Goal: Task Accomplishment & Management: Use online tool/utility

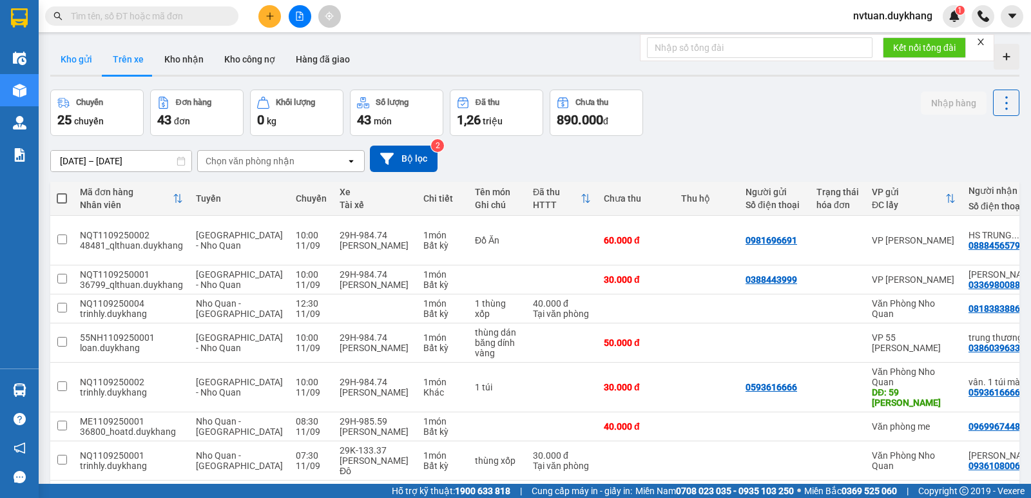
click at [75, 50] on button "Kho gửi" at bounding box center [76, 59] width 52 height 31
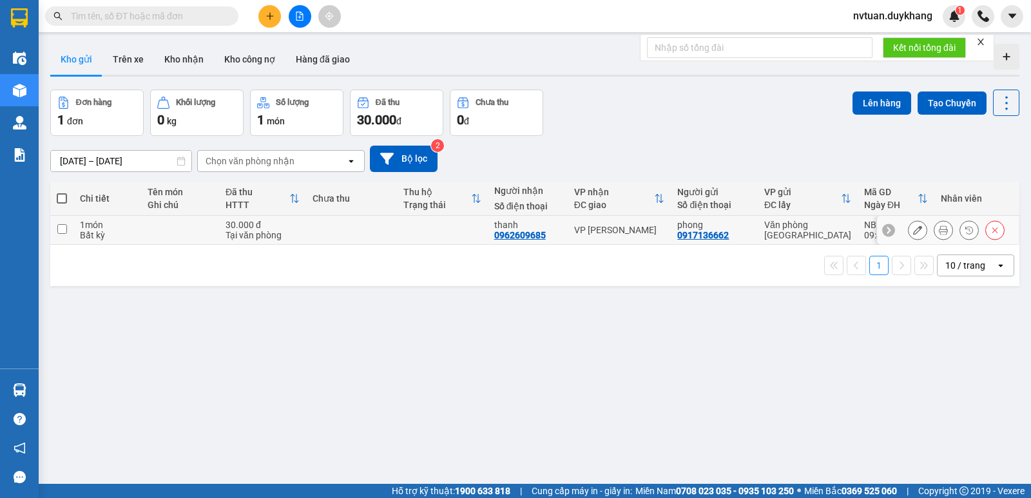
click at [65, 229] on input "checkbox" at bounding box center [62, 229] width 10 height 10
checkbox input "true"
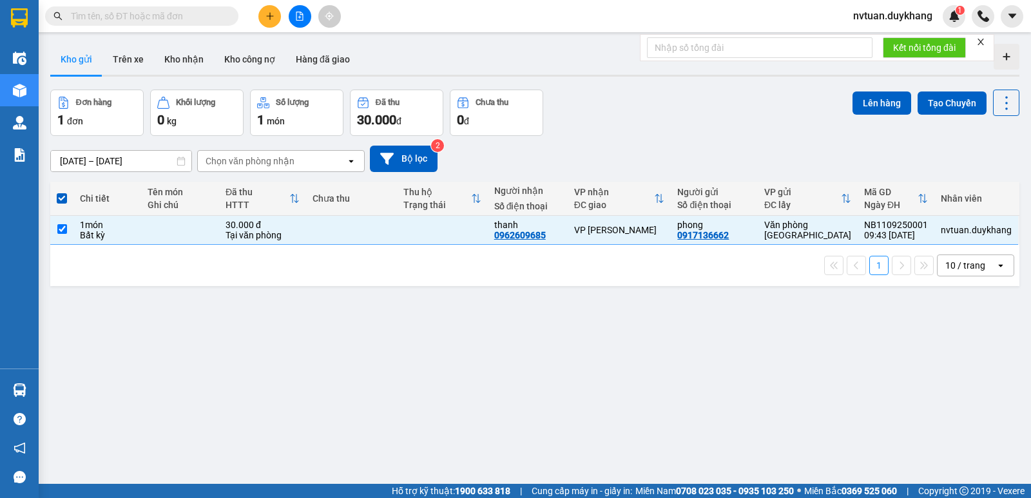
click at [843, 104] on div "Đơn hàng 1 đơn Khối lượng 0 kg Số lượng 1 món Đã thu 30.000 đ Chưa thu 0 đ Lên …" at bounding box center [534, 113] width 969 height 46
drag, startPoint x: 850, startPoint y: 103, endPoint x: 841, endPoint y: 103, distance: 9.0
click at [852, 103] on button "Lên hàng" at bounding box center [881, 102] width 59 height 23
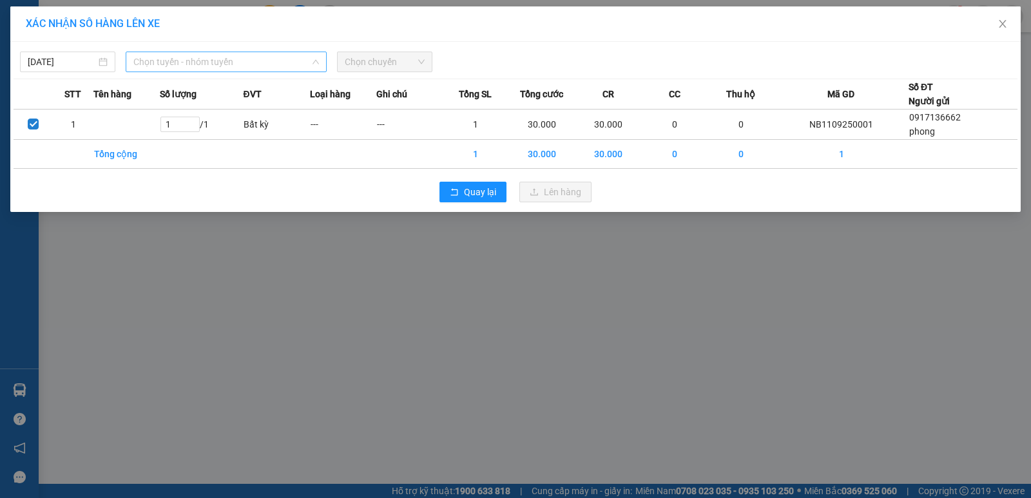
click at [198, 65] on span "Chọn tuyến - nhóm tuyến" at bounding box center [226, 61] width 186 height 19
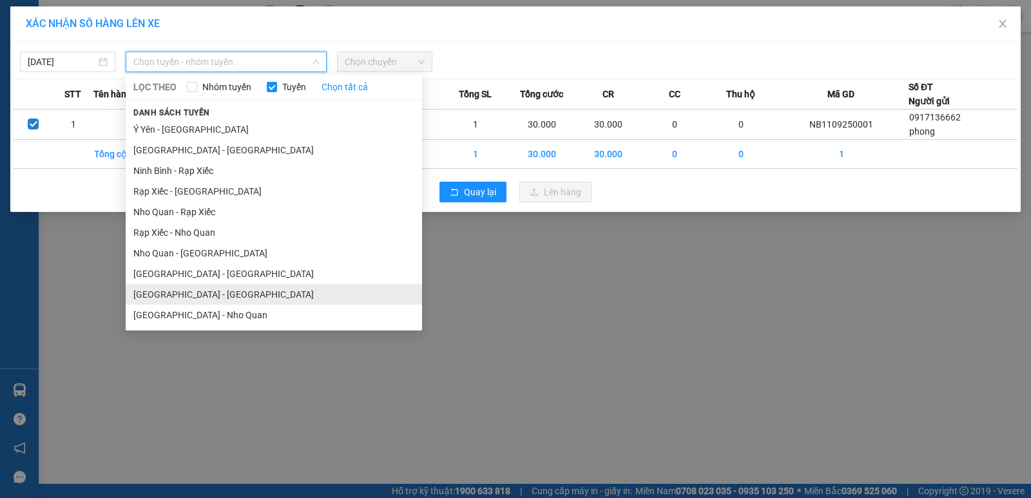
click at [156, 292] on li "[GEOGRAPHIC_DATA] - [GEOGRAPHIC_DATA]" at bounding box center [274, 294] width 296 height 21
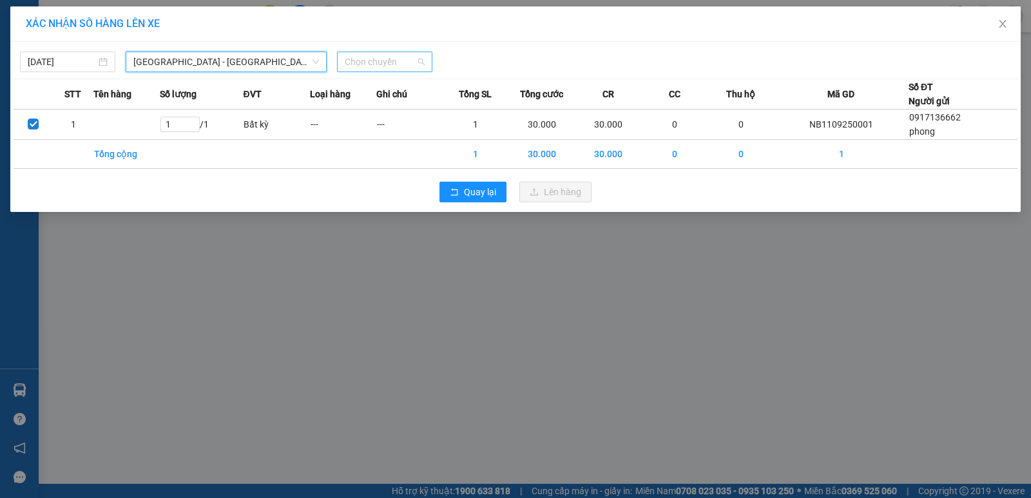
click at [389, 71] on span "Chọn chuyến" at bounding box center [385, 61] width 80 height 19
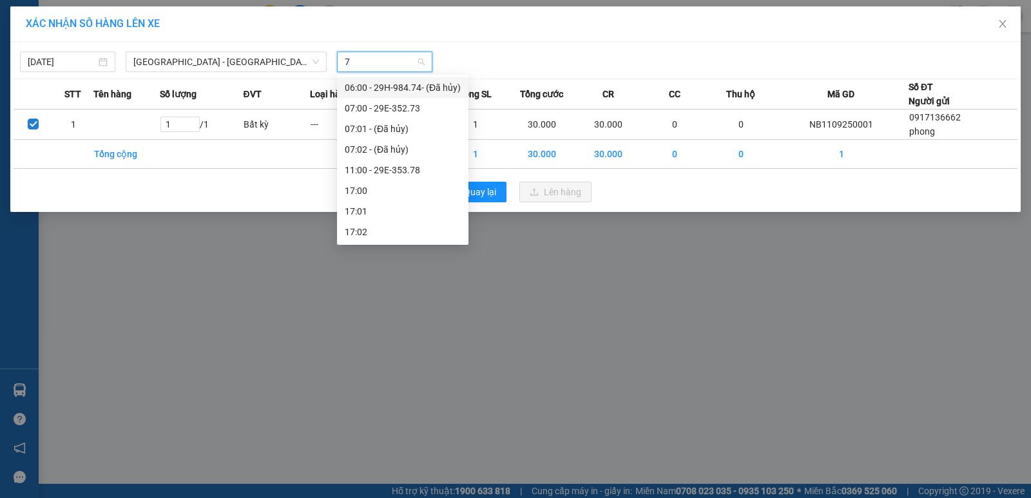
type input "73"
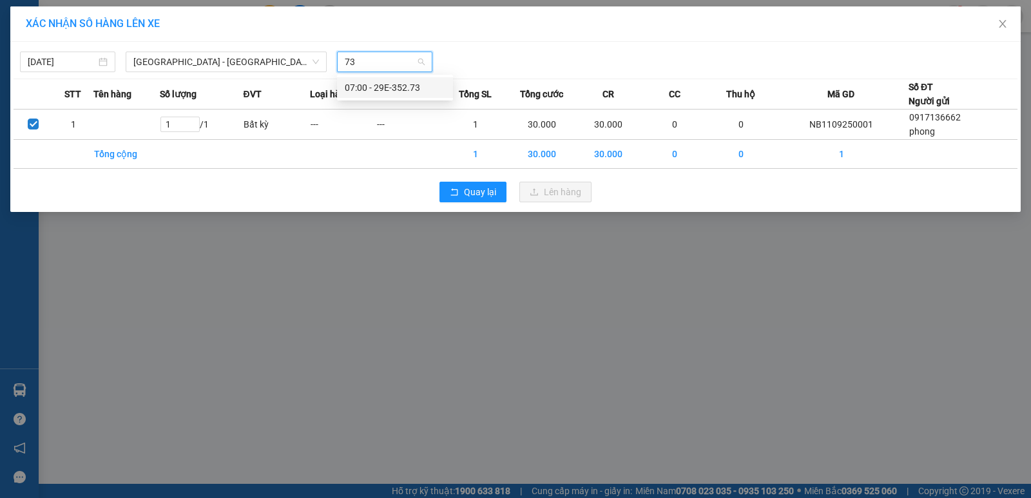
click at [389, 84] on div "07:00 - 29E-352.73" at bounding box center [395, 88] width 100 height 14
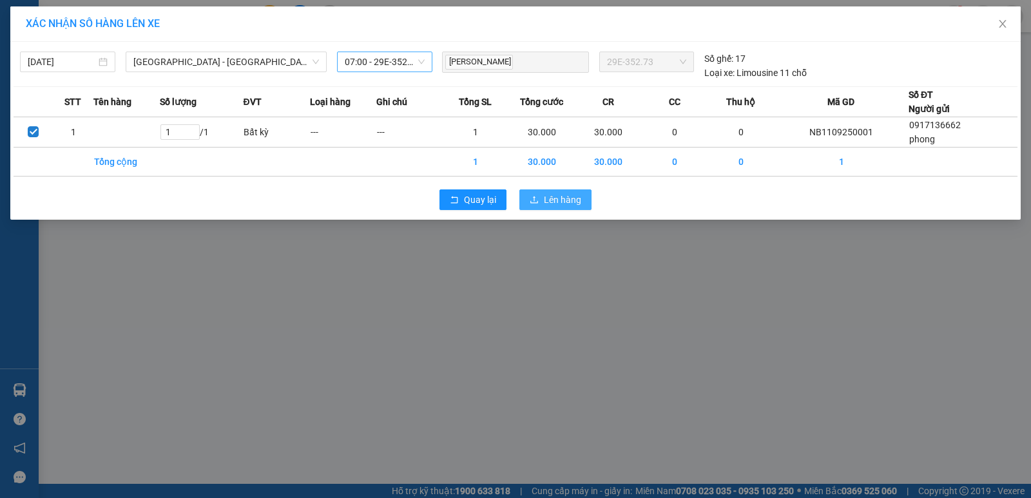
drag, startPoint x: 539, startPoint y: 195, endPoint x: 529, endPoint y: 193, distance: 10.5
click at [537, 194] on button "Lên hàng" at bounding box center [555, 199] width 72 height 21
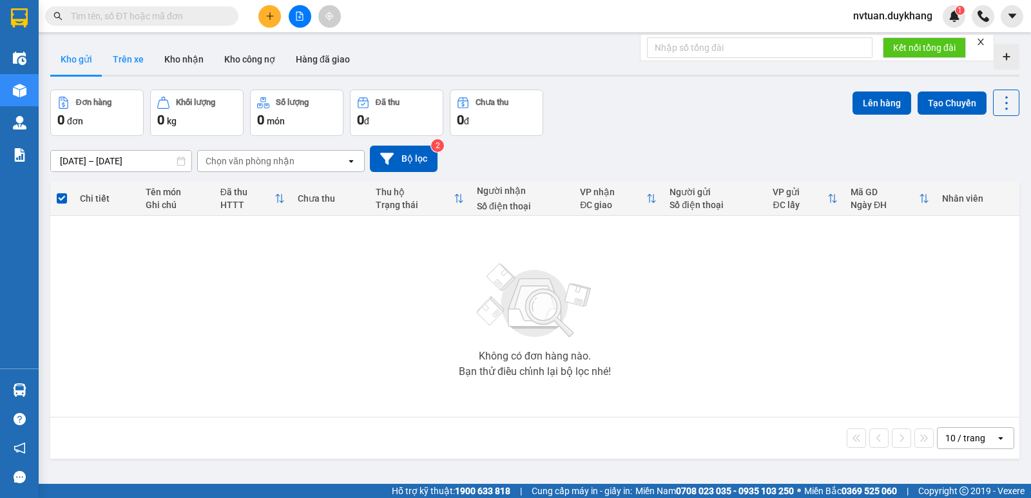
click at [128, 62] on button "Trên xe" at bounding box center [128, 59] width 52 height 31
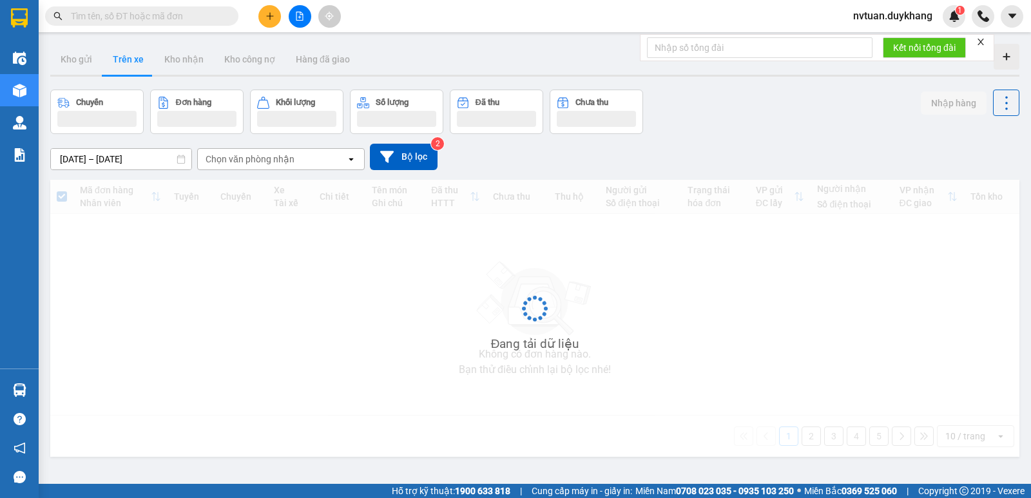
click at [271, 157] on div "Chọn văn phòng nhận" at bounding box center [249, 159] width 89 height 13
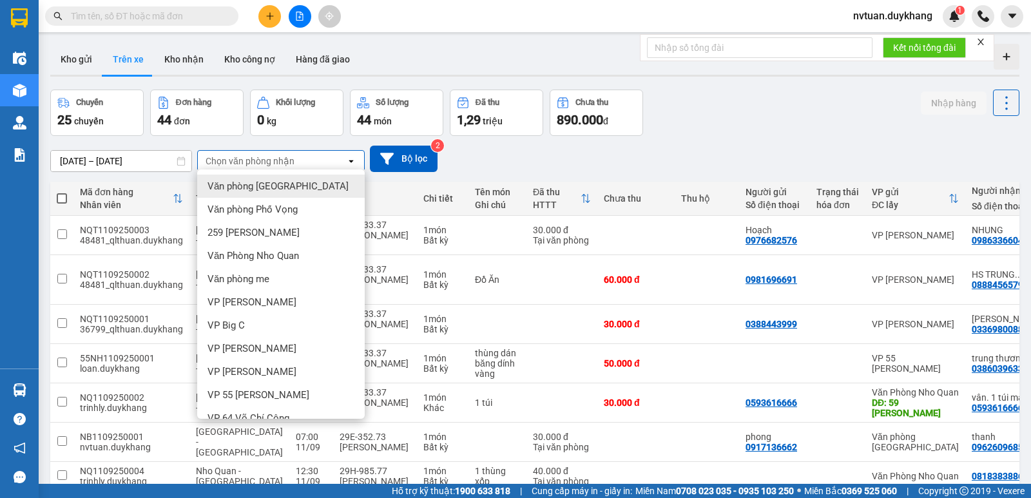
click at [267, 192] on span "Văn phòng [GEOGRAPHIC_DATA]" at bounding box center [277, 186] width 141 height 13
